Goal: Information Seeking & Learning: Learn about a topic

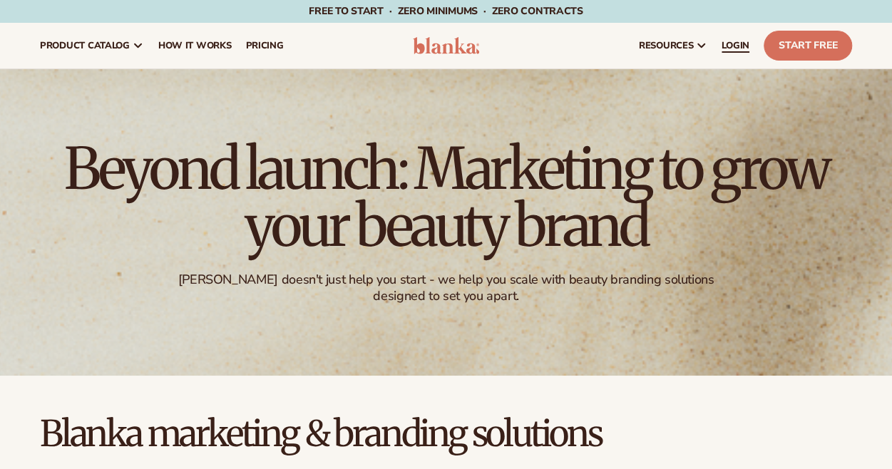
click at [733, 46] on span "LOGIN" at bounding box center [735, 45] width 28 height 11
